Goal: Task Accomplishment & Management: Use online tool/utility

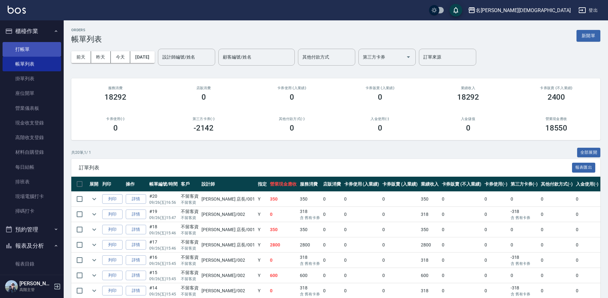
click at [33, 48] on link "打帳單" at bounding box center [32, 49] width 59 height 15
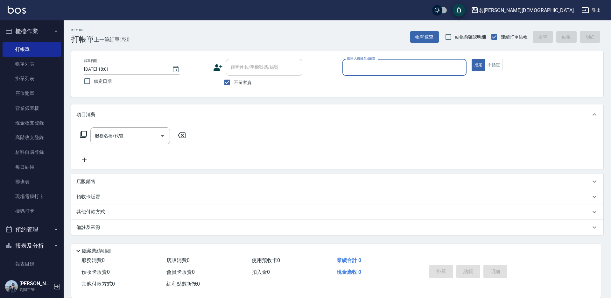
click at [378, 67] on input "服務人員姓名/編號" at bounding box center [404, 67] width 118 height 11
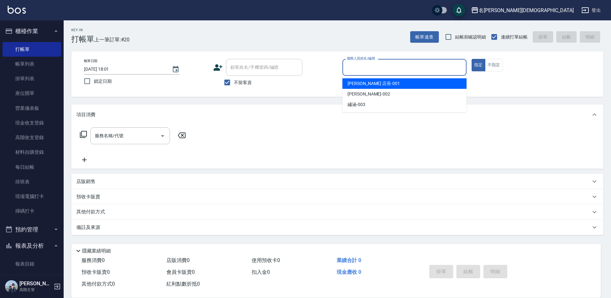
drag, startPoint x: 375, startPoint y: 81, endPoint x: 355, endPoint y: 83, distance: 19.5
click at [374, 81] on div "leo 店長 -001" at bounding box center [404, 83] width 124 height 11
type input "leo 店長-001"
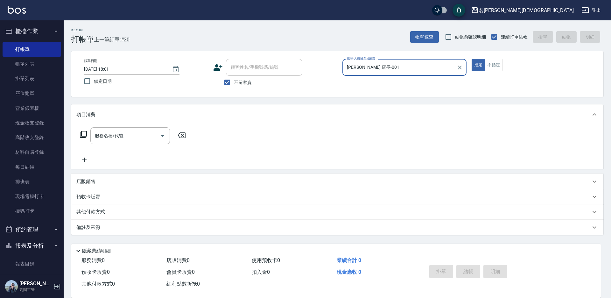
click at [81, 131] on icon at bounding box center [84, 135] width 8 height 8
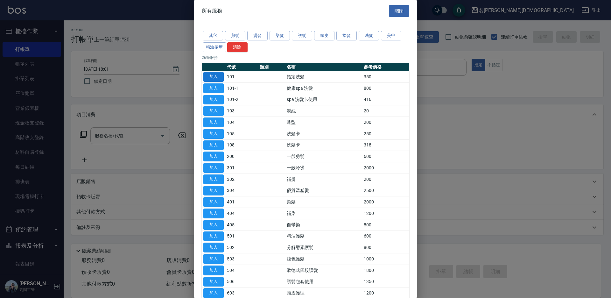
click at [221, 74] on button "加入" at bounding box center [213, 77] width 20 height 10
type input "指定洗髮(101)"
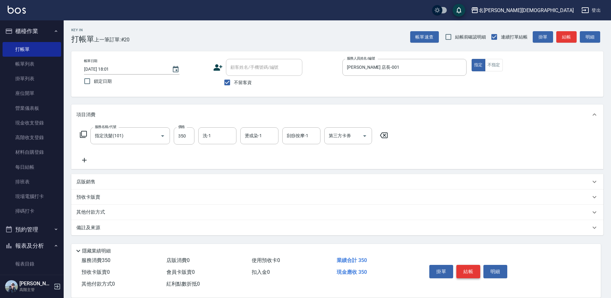
click at [471, 272] on button "結帳" at bounding box center [468, 271] width 24 height 13
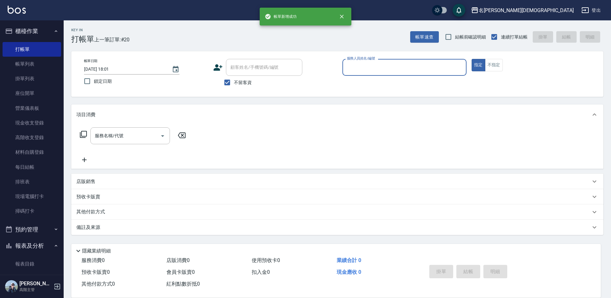
click at [362, 67] on input "服務人員姓名/編號" at bounding box center [404, 67] width 118 height 11
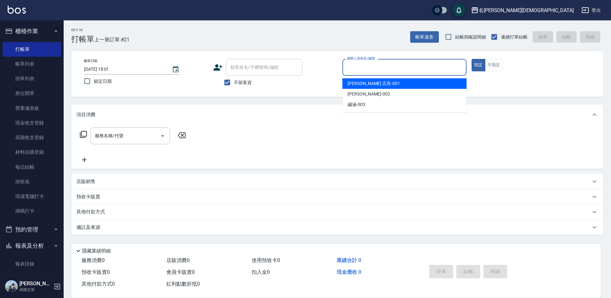
click at [364, 83] on span "leo 店長 -001" at bounding box center [374, 83] width 53 height 7
type input "leo 店長-001"
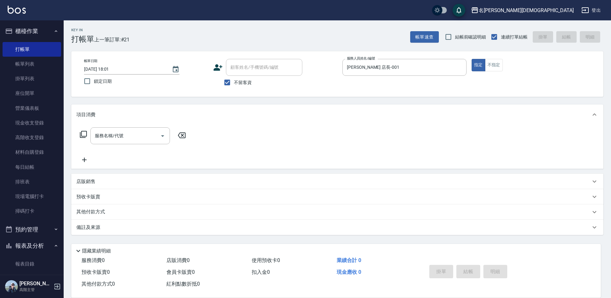
click at [84, 133] on icon at bounding box center [84, 135] width 8 height 8
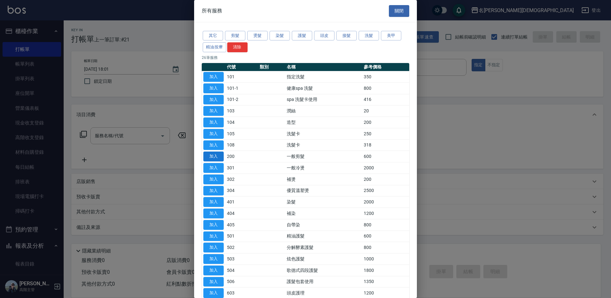
click at [215, 155] on button "加入" at bounding box center [213, 157] width 20 height 10
type input "一般剪髮(200)"
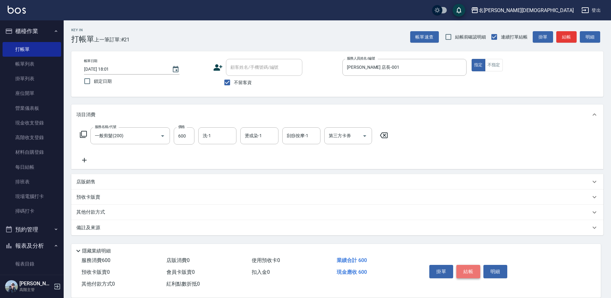
click at [465, 269] on button "結帳" at bounding box center [468, 271] width 24 height 13
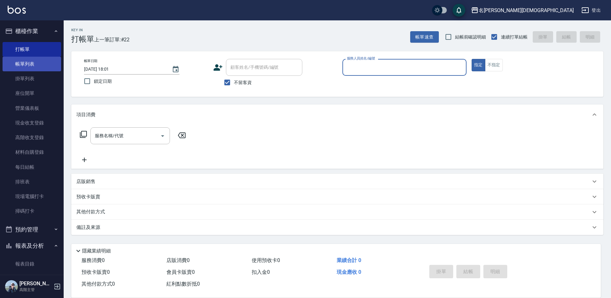
click at [26, 62] on link "帳單列表" at bounding box center [32, 64] width 59 height 15
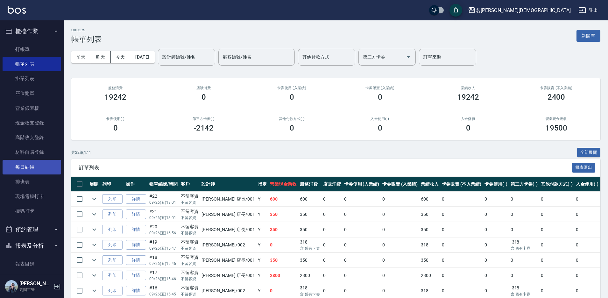
click at [39, 171] on link "每日結帳" at bounding box center [32, 167] width 59 height 15
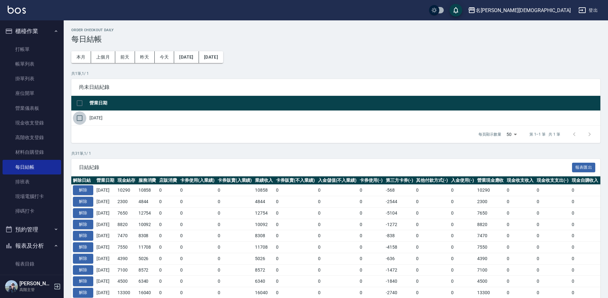
click at [82, 118] on input "checkbox" at bounding box center [79, 117] width 13 height 13
checkbox input "true"
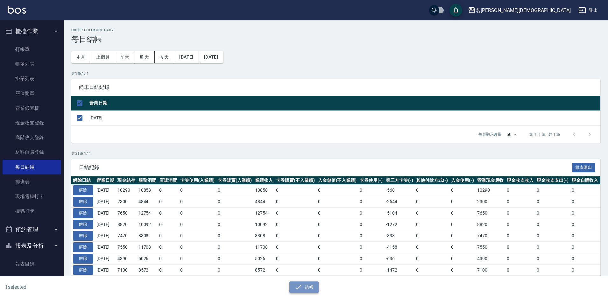
click at [303, 288] on button "結帳" at bounding box center [304, 287] width 30 height 12
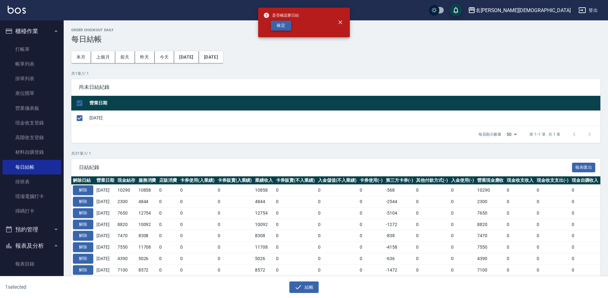
click at [279, 26] on button "確定" at bounding box center [281, 26] width 20 height 10
checkbox input "false"
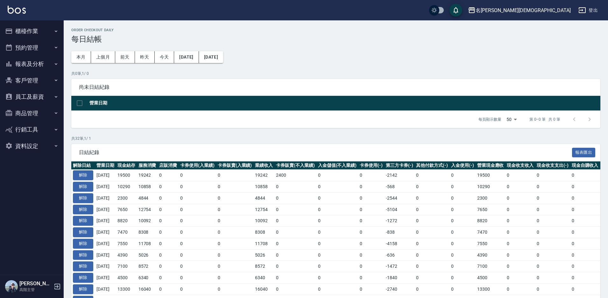
click at [42, 65] on button "報表及分析" at bounding box center [32, 64] width 59 height 17
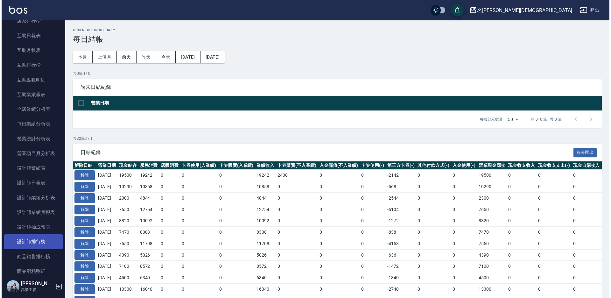
scroll to position [191, 0]
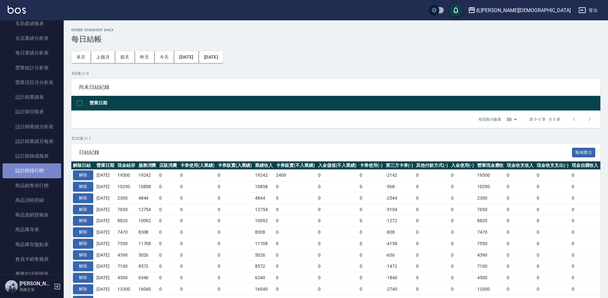
click at [39, 168] on link "設計師排行榜" at bounding box center [32, 170] width 59 height 15
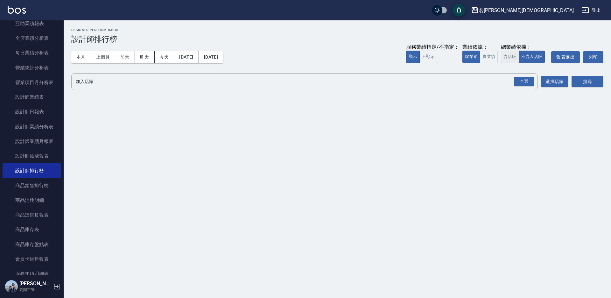
click at [506, 55] on button "含店販" at bounding box center [510, 57] width 18 height 12
drag, startPoint x: 518, startPoint y: 81, endPoint x: 518, endPoint y: 84, distance: 3.2
click at [518, 81] on div "全選" at bounding box center [524, 82] width 20 height 10
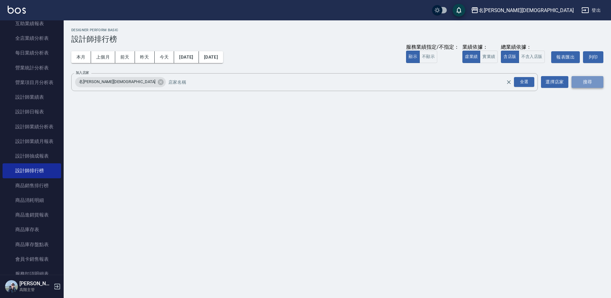
drag, startPoint x: 582, startPoint y: 83, endPoint x: 572, endPoint y: 85, distance: 9.4
click at [582, 84] on button "搜尋" at bounding box center [588, 82] width 32 height 12
